Goal: Task Accomplishment & Management: Manage account settings

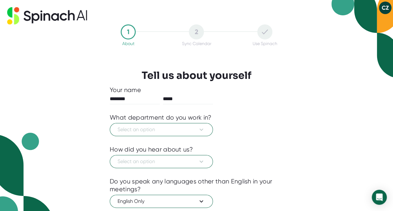
click at [388, 7] on button "CZ" at bounding box center [385, 8] width 13 height 13
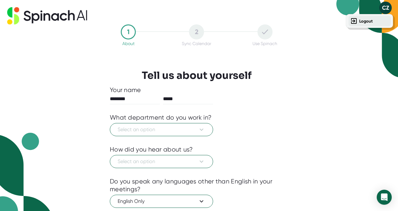
click at [381, 18] on button "Logout" at bounding box center [369, 21] width 42 height 11
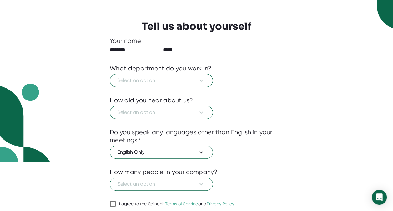
scroll to position [71, 0]
